Goal: Information Seeking & Learning: Learn about a topic

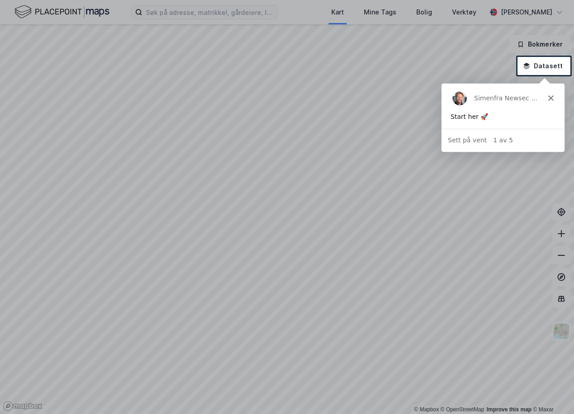
click at [549, 96] on polygon "Lukk" at bounding box center [550, 97] width 5 height 5
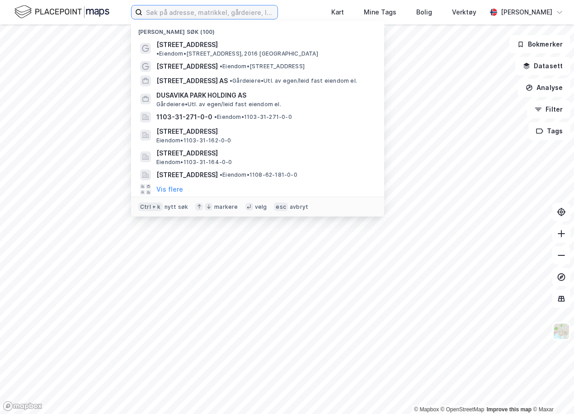
click at [206, 9] on input at bounding box center [209, 12] width 135 height 14
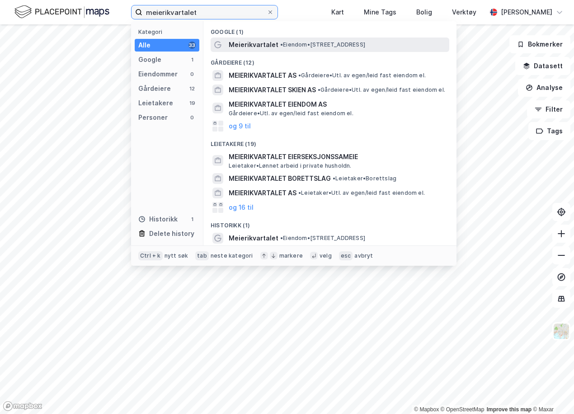
type input "meierikvartalet"
click at [298, 44] on span "• Eiendom • [STREET_ADDRESS]" at bounding box center [322, 44] width 85 height 7
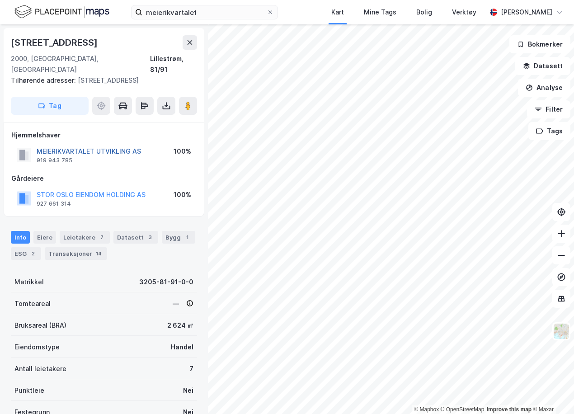
click at [0, 0] on button "MEIERIKVARTALET UTVIKLING AS" at bounding box center [0, 0] width 0 height 0
